Goal: Find specific page/section: Find specific page/section

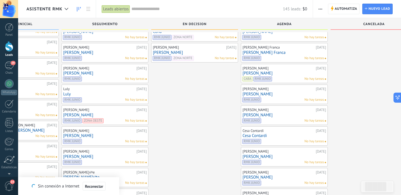
click at [54, 9] on span "Asistente RMK" at bounding box center [44, 8] width 36 height 5
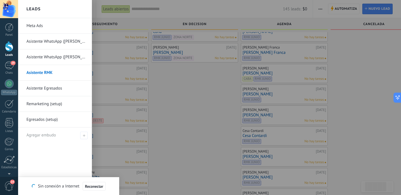
click at [33, 27] on link "Meta Ads" at bounding box center [56, 26] width 60 height 16
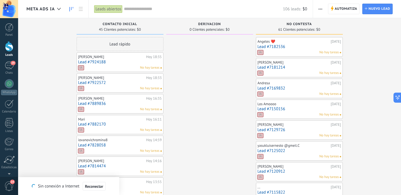
click at [54, 10] on span "Meta Ads IA" at bounding box center [40, 8] width 28 height 5
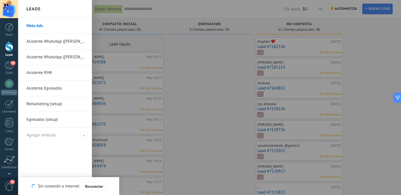
click at [207, 75] on div at bounding box center [218, 97] width 401 height 195
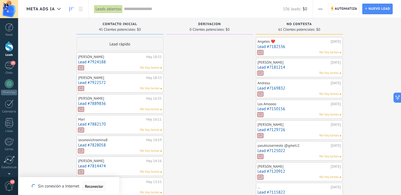
click at [94, 187] on span "Reconectar" at bounding box center [94, 186] width 18 height 4
click at [57, 9] on icon at bounding box center [59, 9] width 4 height 2
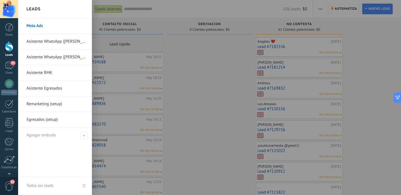
click at [220, 86] on div at bounding box center [218, 97] width 401 height 195
